Goal: Navigation & Orientation: Find specific page/section

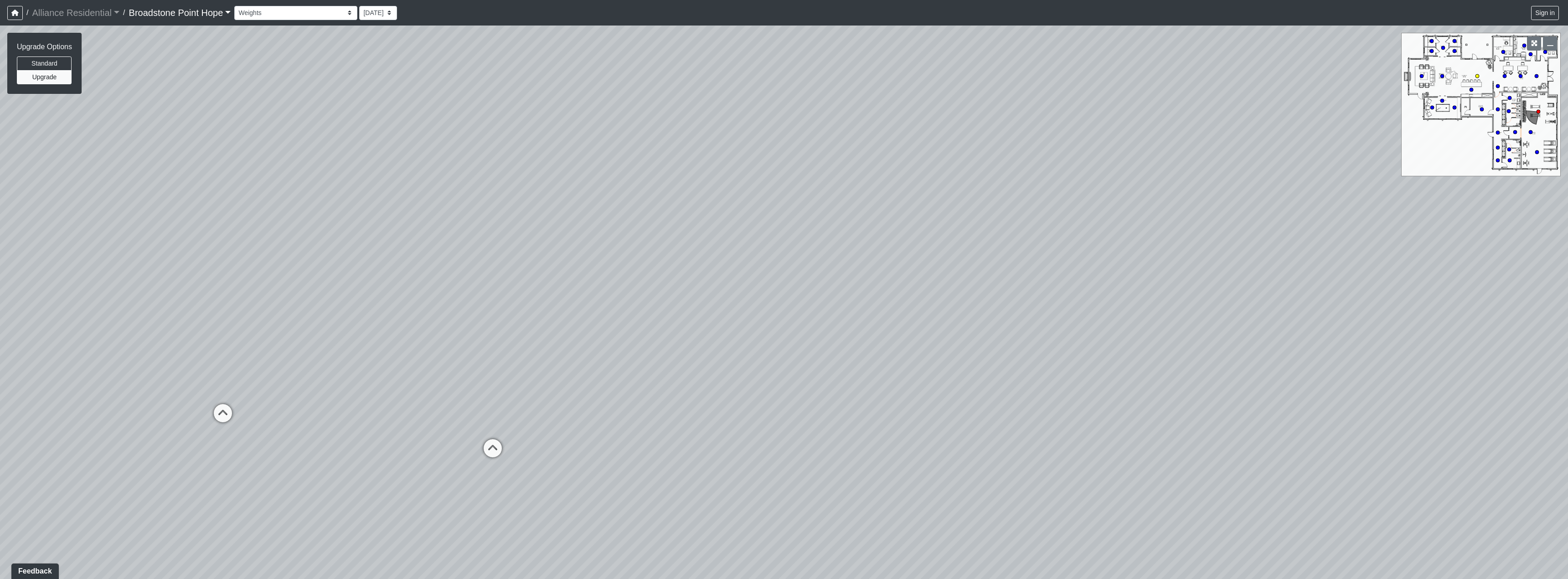
click at [1477, 77] on circle at bounding box center [1477, 76] width 4 height 4
drag, startPoint x: 438, startPoint y: 332, endPoint x: 1032, endPoint y: 305, distance: 594.6
click at [1032, 305] on div "Loading... Machines Loading... Cardio Loading... Seating Loading... Counter Loa…" at bounding box center [784, 303] width 1568 height 554
drag, startPoint x: 472, startPoint y: 298, endPoint x: 1097, endPoint y: 269, distance: 625.7
click at [1097, 269] on div "Loading... Machines Loading... Cardio Loading... Seating Loading... Counter Loa…" at bounding box center [784, 303] width 1568 height 554
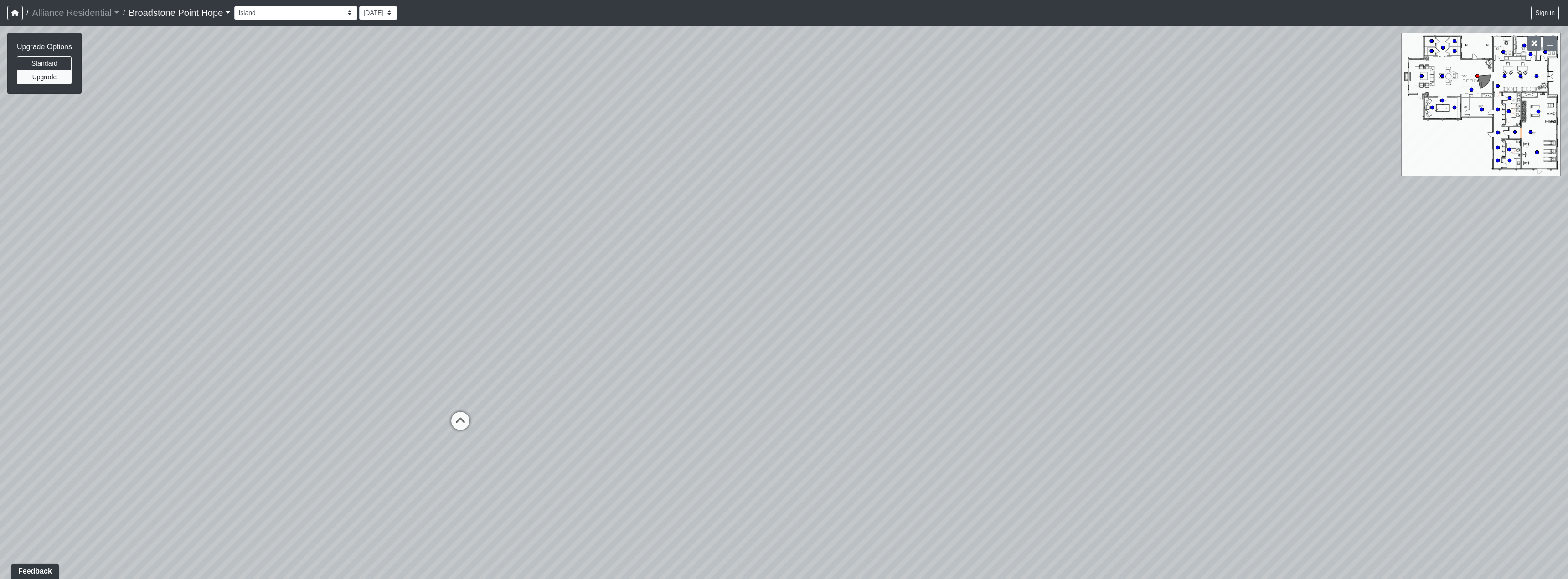
drag, startPoint x: 462, startPoint y: 283, endPoint x: 992, endPoint y: 307, distance: 530.5
click at [992, 307] on div "Loading... Machines Loading... Cardio Loading... Seating Loading... Counter Loa…" at bounding box center [784, 303] width 1568 height 554
drag, startPoint x: 587, startPoint y: 232, endPoint x: 1042, endPoint y: 280, distance: 457.5
click at [1042, 280] on div "Loading... Machines Loading... Cardio Loading... Seating Loading... Counter Loa…" at bounding box center [784, 303] width 1568 height 554
drag, startPoint x: 1096, startPoint y: 277, endPoint x: 630, endPoint y: 257, distance: 466.4
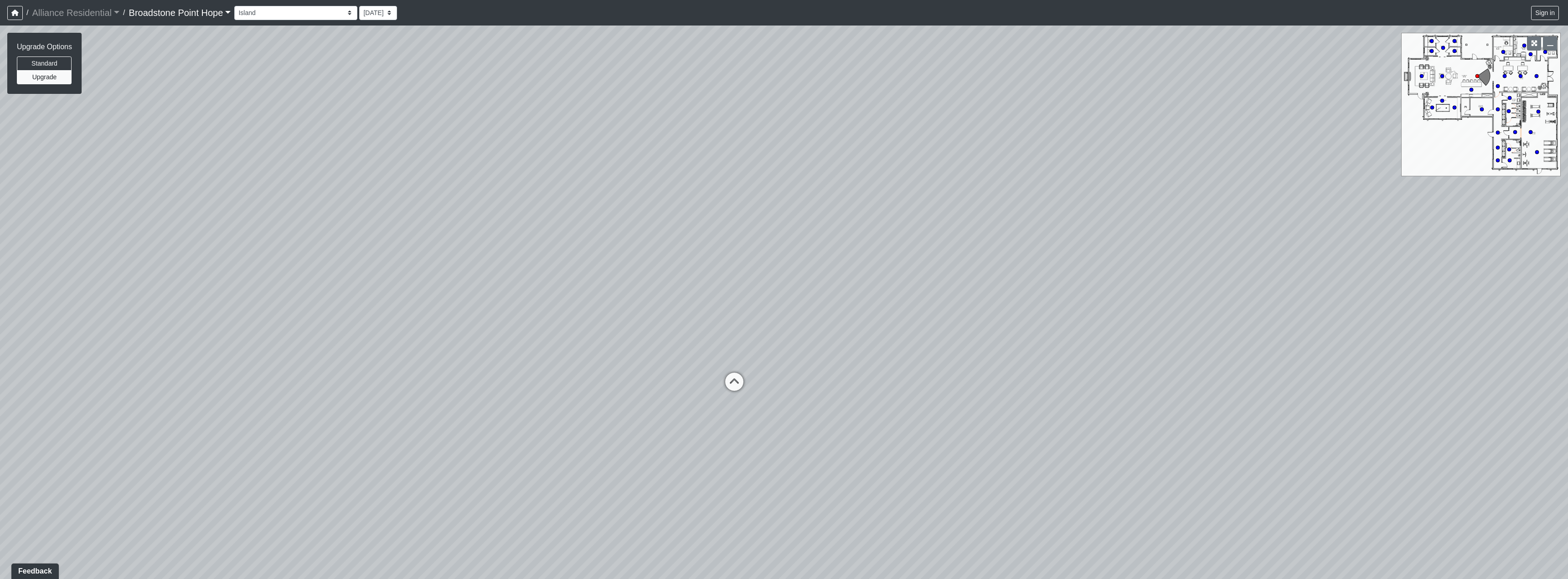
click at [630, 257] on div "Loading... Machines Loading... Cardio Loading... Seating Loading... Counter Loa…" at bounding box center [784, 303] width 1568 height 554
drag, startPoint x: 1030, startPoint y: 258, endPoint x: 507, endPoint y: 228, distance: 523.9
click at [506, 228] on div "Loading... Machines Loading... Cardio Loading... Seating Loading... Counter Loa…" at bounding box center [784, 303] width 1568 height 554
drag, startPoint x: 976, startPoint y: 308, endPoint x: 505, endPoint y: 344, distance: 472.4
click at [505, 344] on div "Loading... Machines Loading... Cardio Loading... Seating Loading... Counter Loa…" at bounding box center [784, 303] width 1568 height 554
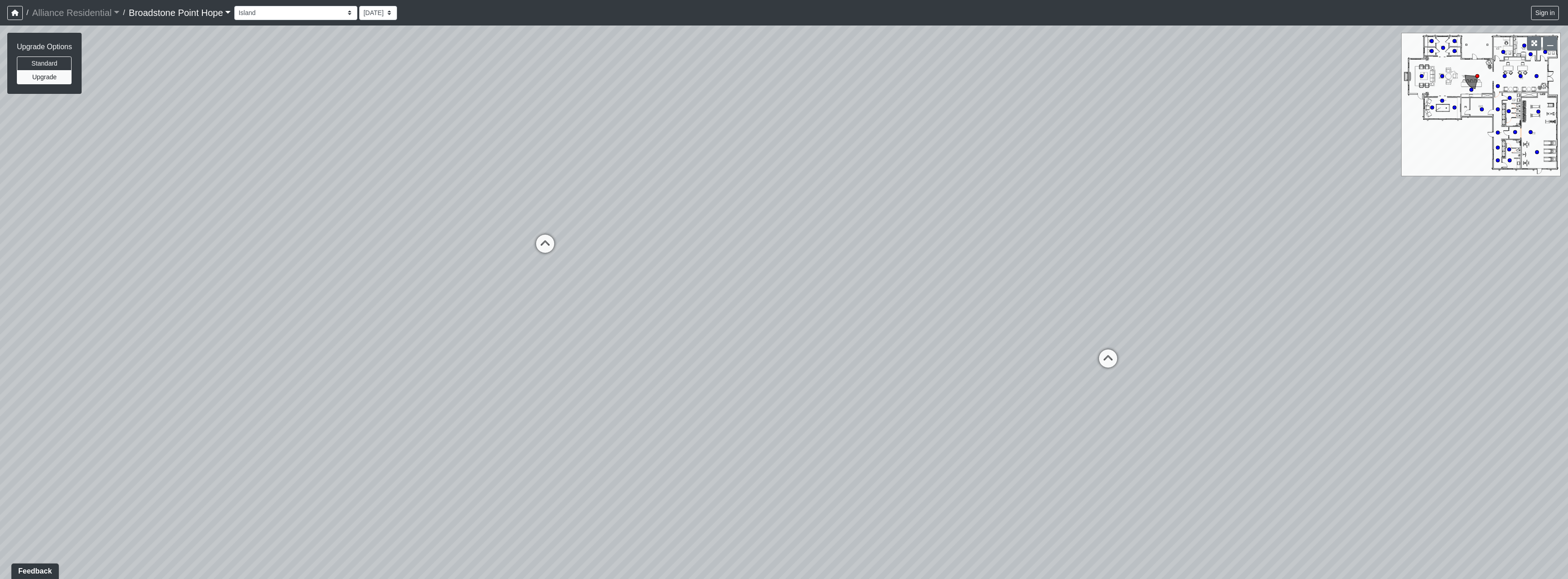
drag, startPoint x: 924, startPoint y: 261, endPoint x: 428, endPoint y: 227, distance: 497.2
click at [428, 227] on div "Loading... Machines Loading... Cardio Loading... Seating Loading... Counter Loa…" at bounding box center [784, 303] width 1568 height 554
drag, startPoint x: 869, startPoint y: 216, endPoint x: 528, endPoint y: 252, distance: 342.9
click at [528, 252] on div "Loading... Machines Loading... Cardio Loading... Seating Loading... Counter Loa…" at bounding box center [784, 303] width 1568 height 554
drag, startPoint x: 662, startPoint y: 240, endPoint x: 596, endPoint y: 225, distance: 67.7
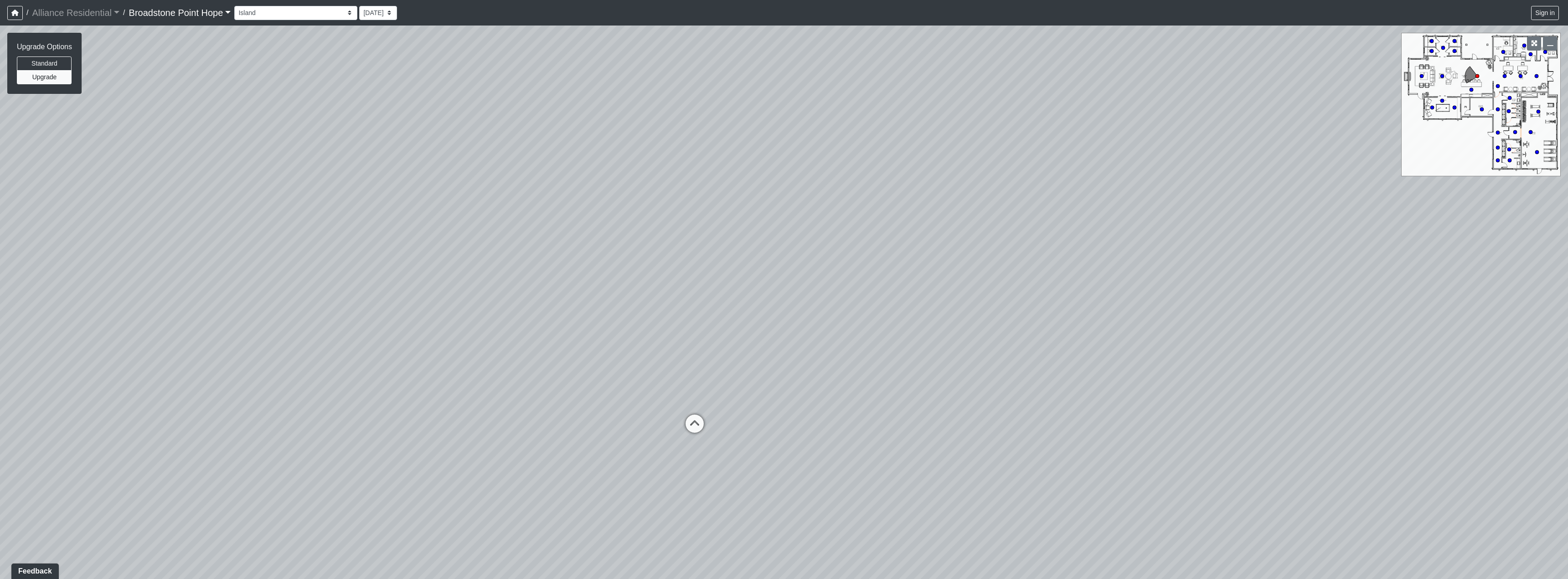
click at [596, 225] on div "Loading... Machines Loading... Cardio Loading... Seating Loading... Counter Loa…" at bounding box center [784, 303] width 1568 height 554
click at [692, 354] on icon at bounding box center [686, 366] width 27 height 27
select select "2VLwSfvpCUU1e7sriJ8eAr"
drag, startPoint x: 416, startPoint y: 213, endPoint x: 305, endPoint y: 268, distance: 123.9
click at [305, 268] on div "Loading... Machines Loading... Cardio Loading... Seating Loading... Counter Loa…" at bounding box center [784, 303] width 1568 height 554
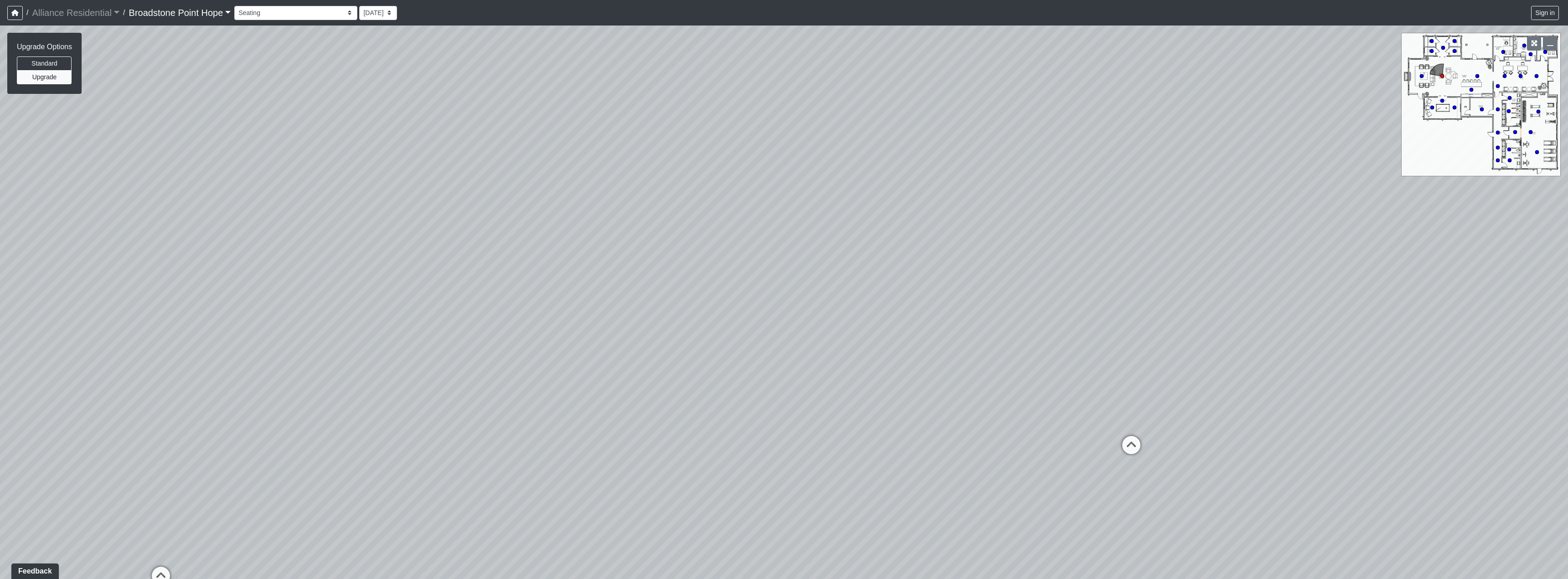
drag, startPoint x: 869, startPoint y: 273, endPoint x: 297, endPoint y: 260, distance: 572.1
click at [294, 260] on div "Loading... Machines Loading... Cardio Loading... Seating Loading... Counter Loa…" at bounding box center [784, 303] width 1568 height 554
drag, startPoint x: 899, startPoint y: 247, endPoint x: 424, endPoint y: 259, distance: 475.2
click at [424, 259] on div "Loading... Machines Loading... Cardio Loading... Seating Loading... Counter Loa…" at bounding box center [784, 303] width 1568 height 554
drag, startPoint x: 987, startPoint y: 290, endPoint x: 500, endPoint y: 227, distance: 491.1
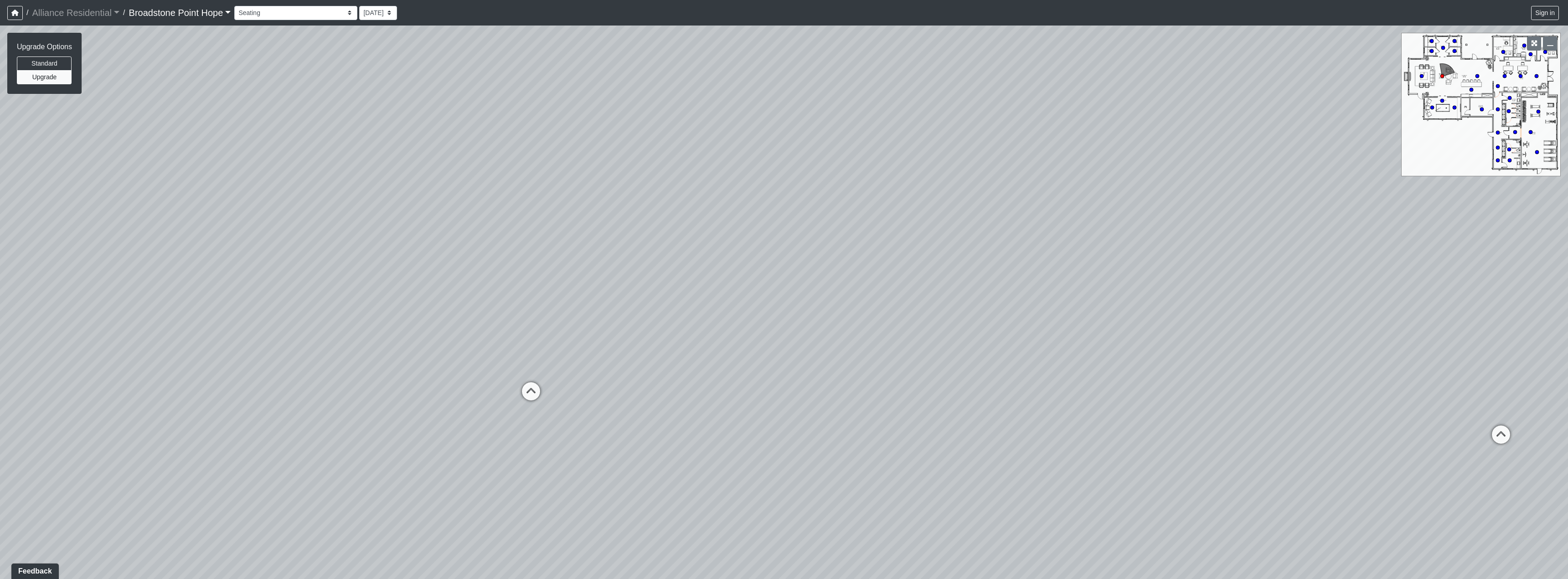
click at [490, 227] on div "Loading... Machines Loading... Cardio Loading... Seating Loading... Counter Loa…" at bounding box center [784, 303] width 1568 height 554
drag, startPoint x: 981, startPoint y: 232, endPoint x: 541, endPoint y: 231, distance: 440.0
click at [530, 231] on div "Loading... Machines Loading... Cardio Loading... Seating Loading... Counter Loa…" at bounding box center [784, 303] width 1568 height 554
drag, startPoint x: 990, startPoint y: 247, endPoint x: 482, endPoint y: 237, distance: 508.1
click at [482, 237] on div "Loading... Machines Loading... Cardio Loading... Seating Loading... Counter Loa…" at bounding box center [784, 303] width 1568 height 554
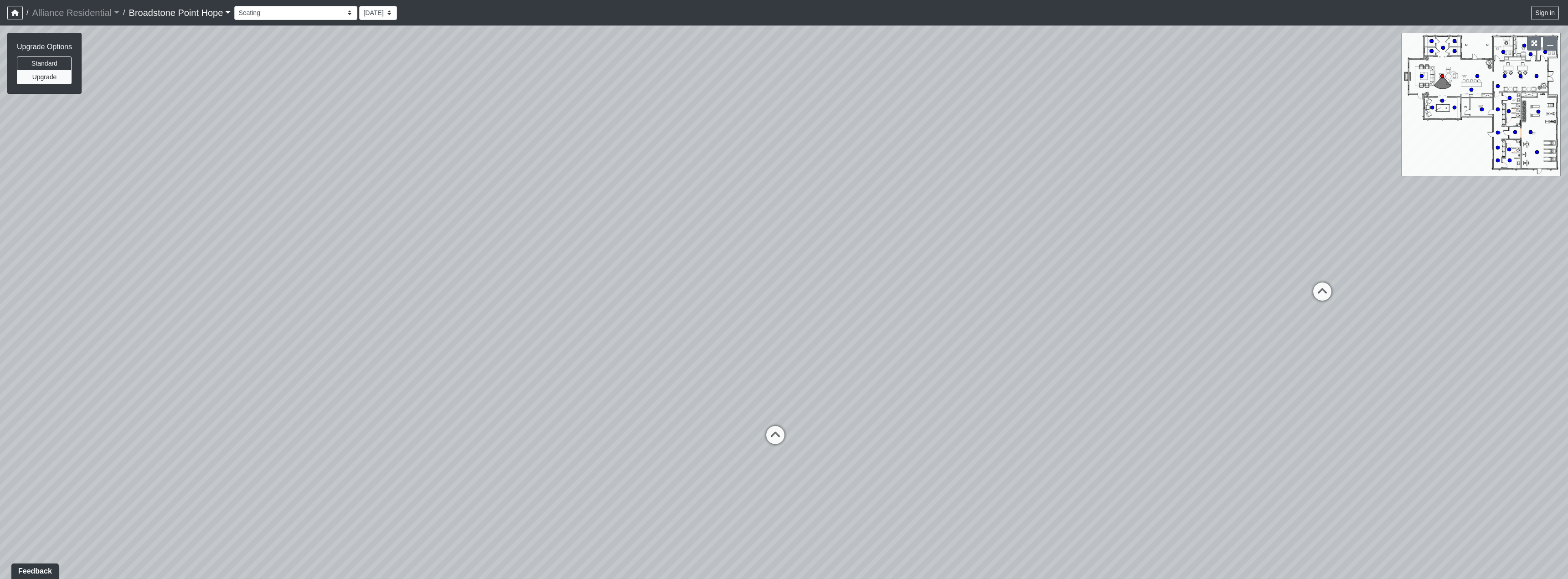
drag, startPoint x: 1025, startPoint y: 173, endPoint x: 571, endPoint y: 248, distance: 460.2
click at [571, 248] on div "Loading... Machines Loading... Cardio Loading... Seating Loading... Counter Loa…" at bounding box center [784, 303] width 1568 height 554
